Goal: Register for event/course

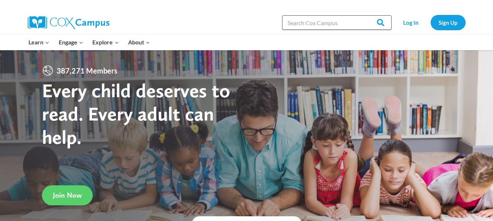
click at [332, 25] on input "Search in https://coxcampus.org/" at bounding box center [336, 22] width 109 height 15
type input "talk to me"
click at [363, 15] on input "Search" at bounding box center [377, 22] width 28 height 15
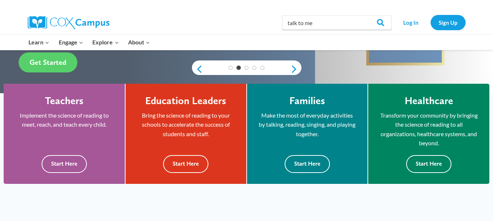
scroll to position [182, 0]
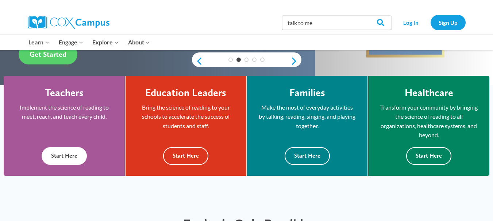
click at [67, 152] on button "Start Here" at bounding box center [64, 156] width 45 height 18
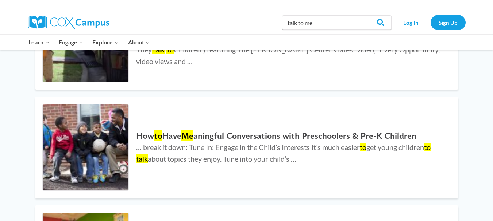
scroll to position [948, 0]
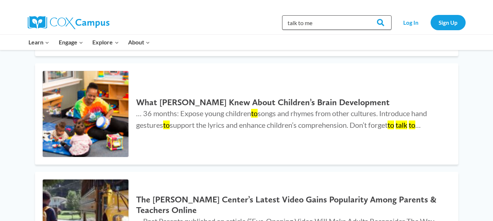
drag, startPoint x: 303, startPoint y: 22, endPoint x: 299, endPoint y: 25, distance: 5.5
click at [299, 25] on input "talk to me" at bounding box center [336, 22] width 109 height 15
type input "talk with me"
click at [363, 15] on input "Search" at bounding box center [377, 22] width 28 height 15
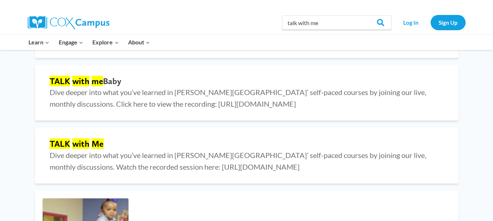
scroll to position [401, 0]
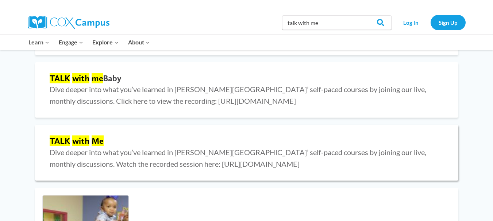
click at [76, 141] on mark "with" at bounding box center [80, 141] width 17 height 11
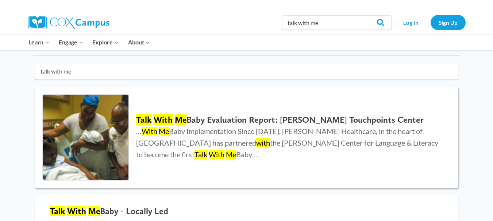
scroll to position [0, 0]
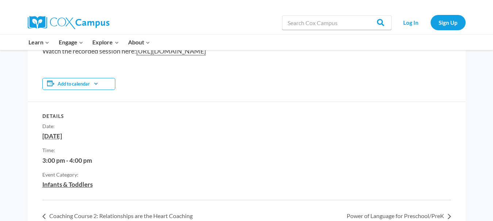
scroll to position [146, 0]
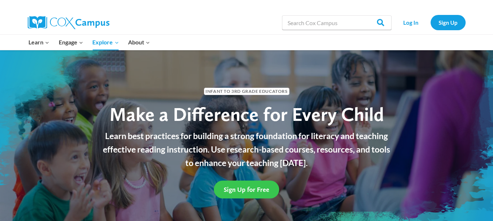
click at [248, 193] on span "Sign Up for Free" at bounding box center [247, 190] width 46 height 8
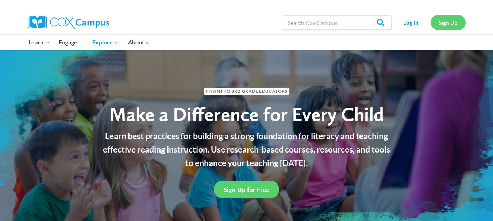
click at [455, 23] on link "Sign Up" at bounding box center [447, 22] width 35 height 15
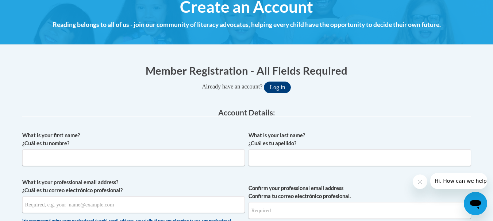
scroll to position [109, 0]
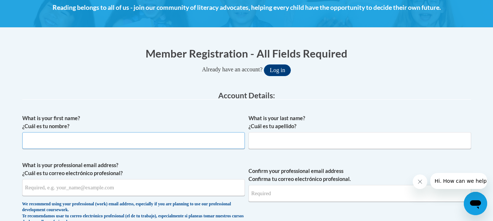
click at [123, 143] on input "What is your first name? ¿Cuál es tu nombre?" at bounding box center [133, 140] width 222 height 17
type input "Amanda"
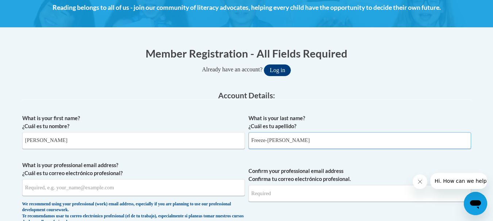
type input "Freeze-Willis"
click at [60, 188] on input "What is your professional email address? ¿Cuál es tu correo electrónico profesi…" at bounding box center [133, 187] width 222 height 17
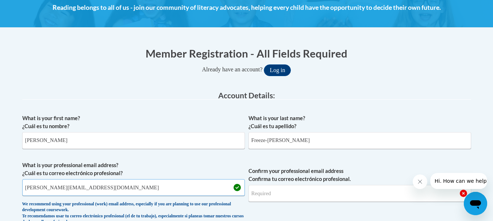
click at [112, 191] on input "awillis@middletownumc.org" at bounding box center [133, 187] width 222 height 17
type input "awillis@middletownumc.org"
click at [265, 198] on input "Confirm your professional email address Confirma tu correo electrónico profesio…" at bounding box center [359, 193] width 222 height 17
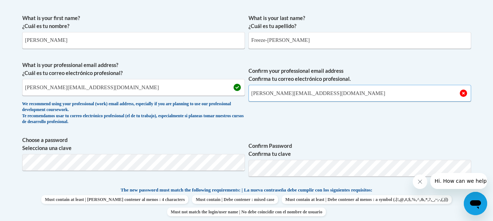
scroll to position [219, 0]
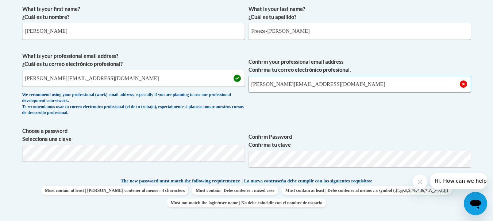
type input "awillis@middletownumc.org"
click at [359, 150] on span "Confirm Password Confirma tu clave" at bounding box center [359, 150] width 222 height 46
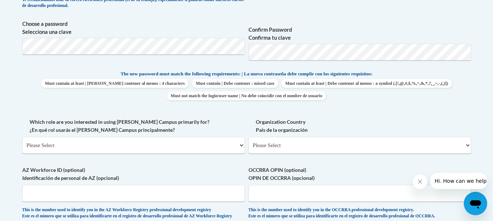
scroll to position [328, 0]
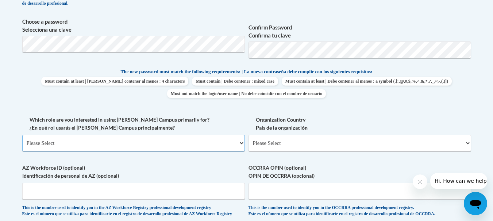
click at [138, 143] on select "Please Select College/University | Colegio/Universidad Community/Nonprofit Part…" at bounding box center [133, 143] width 222 height 17
select select "fbf2d438-af2f-41f8-98f1-81c410e29de3"
click at [22, 135] on select "Please Select College/University | Colegio/Universidad Community/Nonprofit Part…" at bounding box center [133, 143] width 222 height 17
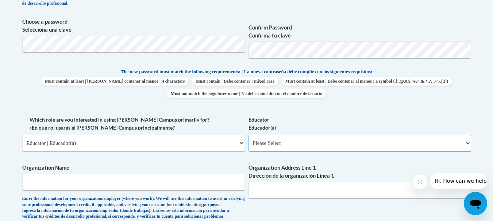
click at [305, 142] on select "Please Select Early Learning/Daycare Teacher/Family Home Care Provider | Maestr…" at bounding box center [359, 143] width 222 height 17
select select "5e2af403-4f2c-4e49-a02f-103e55d7b75b"
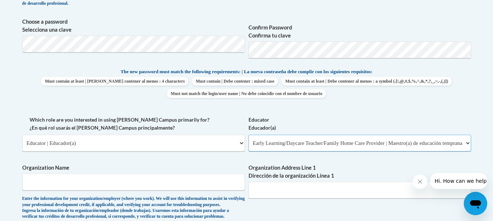
click at [248, 135] on select "Please Select Early Learning/Daycare Teacher/Family Home Care Provider | Maestr…" at bounding box center [359, 143] width 222 height 17
click at [292, 146] on select "Please Select Early Learning/Daycare Teacher/Family Home Care Provider | Maestr…" at bounding box center [359, 143] width 222 height 17
click at [293, 145] on select "Please Select Early Learning/Daycare Teacher/Family Home Care Provider | Maestr…" at bounding box center [359, 143] width 222 height 17
click at [113, 185] on input "Organization Name" at bounding box center [133, 182] width 222 height 17
type input "MUMCDC"
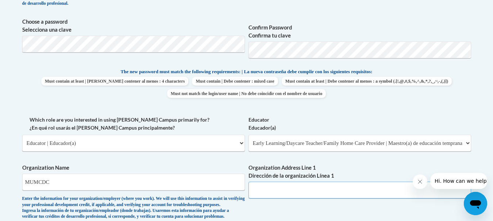
click at [265, 193] on input "Organization Address Line 1 Dirección de la organización Línea 1" at bounding box center [359, 190] width 222 height 17
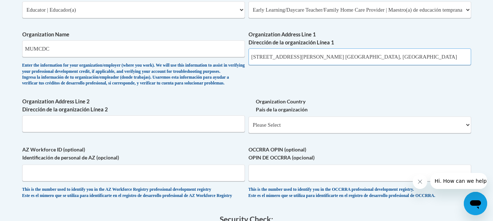
scroll to position [474, 0]
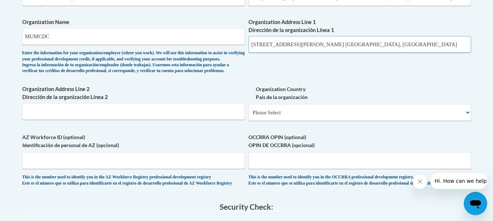
type input "11902 Old Shelbyville Rd. Louisville, KY 40241"
click at [263, 121] on select "Please Select United States | Estados Unidos Outside of the United States | Fue…" at bounding box center [359, 112] width 222 height 17
select select "ad49bcad-a171-4b2e-b99c-48b446064914"
click at [248, 116] on select "Please Select United States | Estados Unidos Outside of the United States | Fue…" at bounding box center [359, 112] width 222 height 17
select select
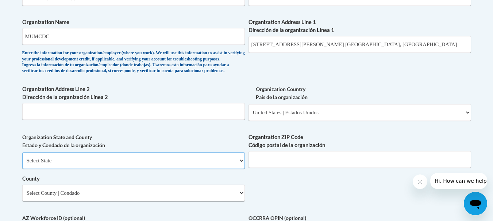
click at [99, 169] on select "Select State Alabama Alaska Arizona Arkansas California Colorado Connecticut De…" at bounding box center [133, 160] width 222 height 17
select select "Kentucky"
click at [22, 164] on select "Select State Alabama Alaska Arizona Arkansas California Colorado Connecticut De…" at bounding box center [133, 160] width 222 height 17
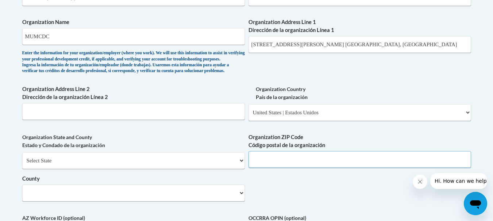
click at [263, 168] on input "Organization ZIP Code Código postal de la organización" at bounding box center [359, 159] width 222 height 17
drag, startPoint x: 284, startPoint y: 170, endPoint x: 263, endPoint y: 172, distance: 21.2
click at [263, 168] on input "40241-2619" at bounding box center [359, 159] width 222 height 17
type input "40243"
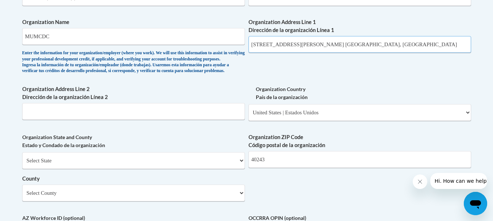
click at [361, 44] on input "11902 Old Shelbyville Rd. Louisville, KY 40241" at bounding box center [359, 44] width 222 height 17
drag, startPoint x: 361, startPoint y: 44, endPoint x: 315, endPoint y: 46, distance: 46.3
click at [315, 46] on input "11902 Old Shelbyville Rd. Louisville, KY 40241" at bounding box center [359, 44] width 222 height 17
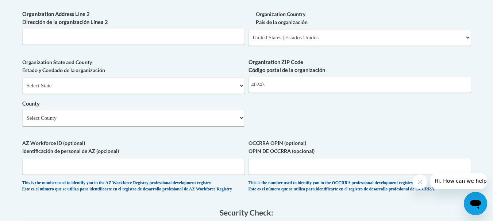
scroll to position [583, 0]
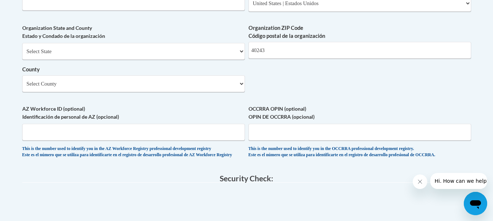
type input "11902 Old Shelbyville Rd."
click at [96, 92] on select "Select County Adair Allen Anderson Ballard Barren Bath Bell Boone Bourbon Boyd …" at bounding box center [133, 83] width 222 height 17
select select "Jefferson"
click at [22, 88] on select "Select County Adair Allen Anderson Ballard Barren Bath Bell Boone Bourbon Boyd …" at bounding box center [133, 83] width 222 height 17
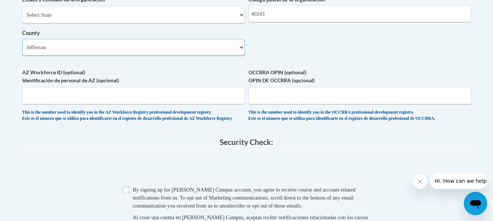
scroll to position [656, 0]
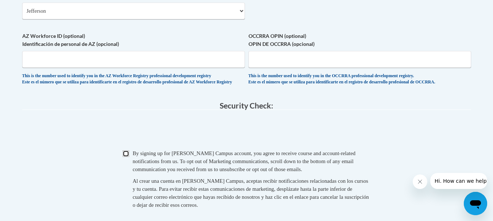
click at [125, 157] on input "Checkbox" at bounding box center [126, 154] width 7 height 7
checkbox input "true"
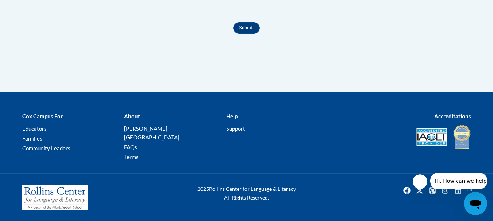
scroll to position [874, 0]
click at [240, 34] on input "Submit" at bounding box center [246, 28] width 26 height 12
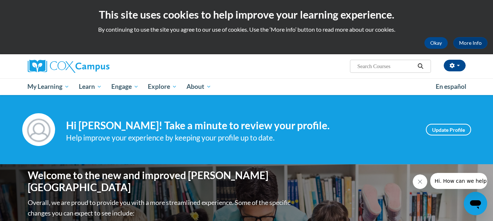
click at [375, 65] on input "Search..." at bounding box center [385, 66] width 58 height 9
type input "Talk with me"
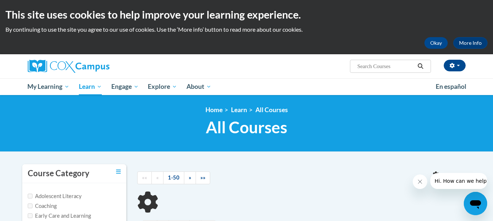
type input "Talk with me"
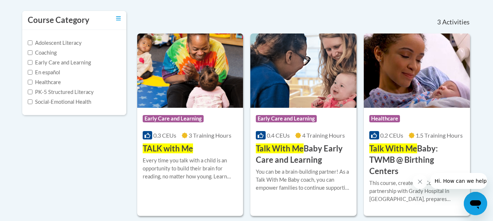
scroll to position [182, 0]
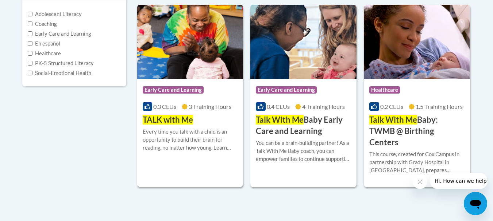
click at [177, 135] on div "Every time you talk with a child is an opportunity to build their brain for rea…" at bounding box center [190, 140] width 95 height 24
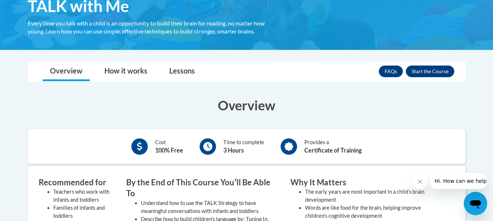
scroll to position [146, 0]
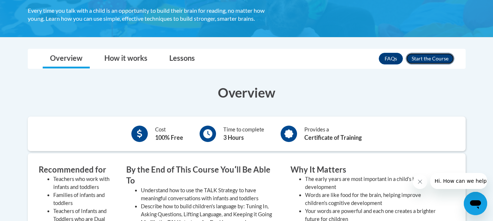
click at [428, 55] on button "Enroll" at bounding box center [429, 59] width 48 height 12
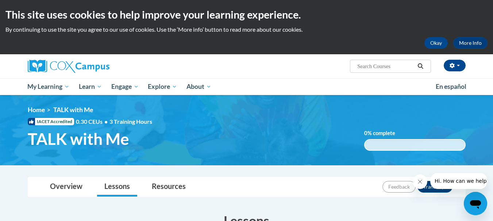
click at [370, 68] on input "Search..." at bounding box center [385, 66] width 58 height 9
type input "transforming storytime"
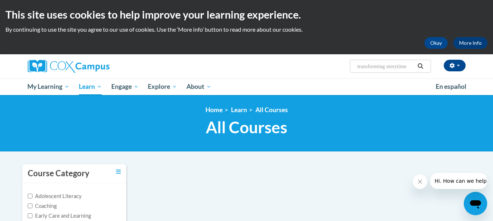
drag, startPoint x: 410, startPoint y: 67, endPoint x: 356, endPoint y: 71, distance: 54.1
click at [356, 71] on span "Search Search... transforming storytime" at bounding box center [390, 66] width 81 height 13
paste input "5. Transforming Story Time"
type input "5. Transforming Story Time"
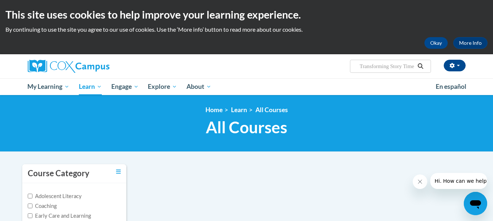
scroll to position [0, 0]
click at [422, 67] on icon "Search" at bounding box center [420, 65] width 7 height 5
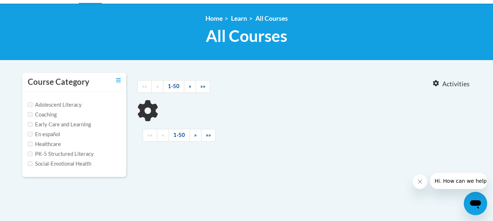
scroll to position [109, 0]
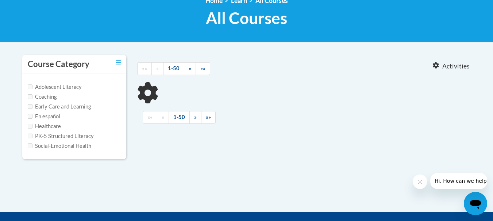
type input "5.Transforming Story Time"
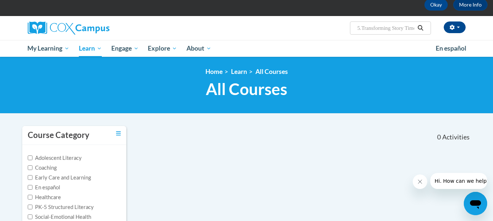
scroll to position [36, 0]
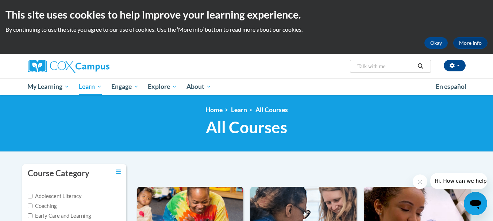
drag, startPoint x: 388, startPoint y: 66, endPoint x: 359, endPoint y: 67, distance: 29.2
click at [359, 67] on input "Talk with me" at bounding box center [385, 66] width 58 height 9
type input "T"
paste input "5. Transforming Story Time"
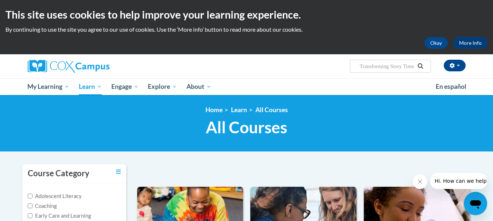
type input "5. Transforming Story Time"
click at [422, 66] on icon "Search" at bounding box center [420, 65] width 7 height 5
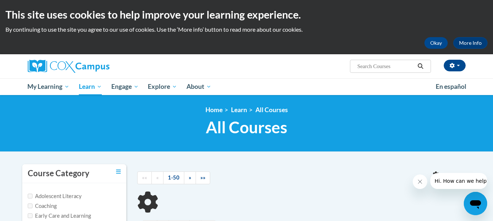
type input "5.Transforming Story Time"
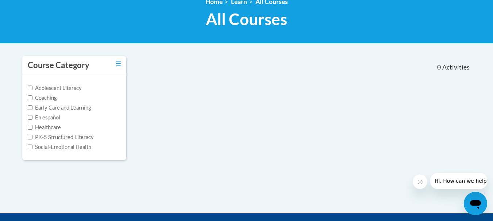
scroll to position [146, 0]
